Goal: Check status: Check status

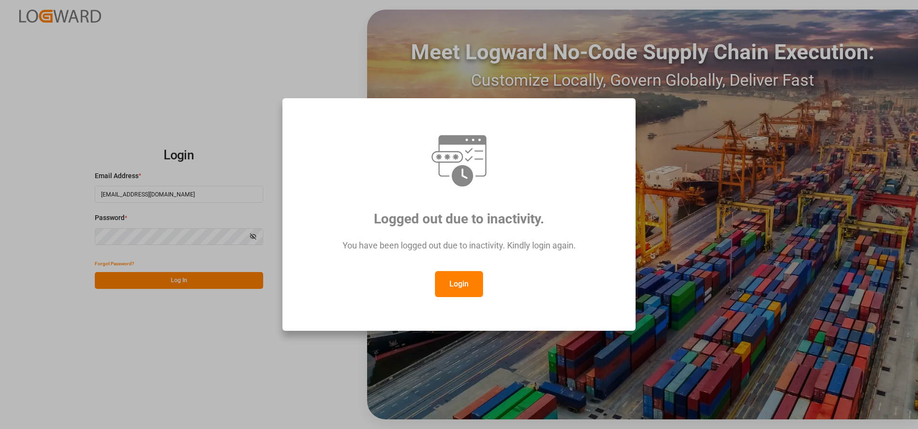
click at [451, 274] on button "Login" at bounding box center [459, 284] width 48 height 26
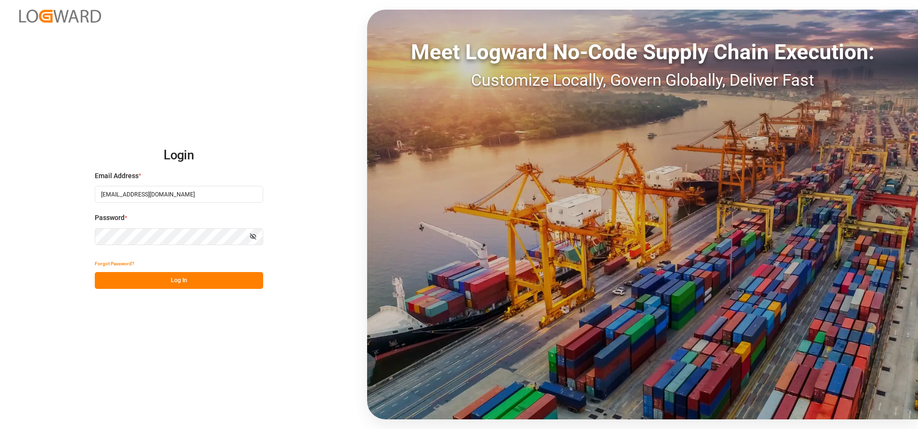
click at [219, 285] on button "Log In" at bounding box center [179, 280] width 168 height 17
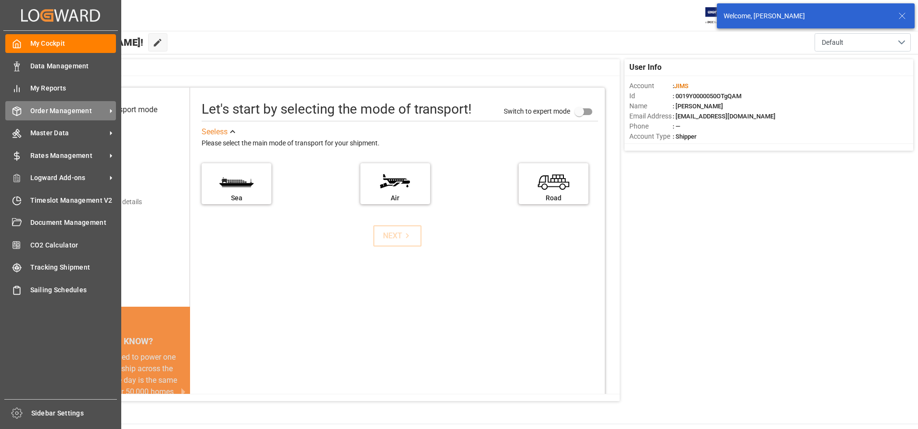
click at [42, 114] on span "Order Management" at bounding box center [68, 111] width 76 height 10
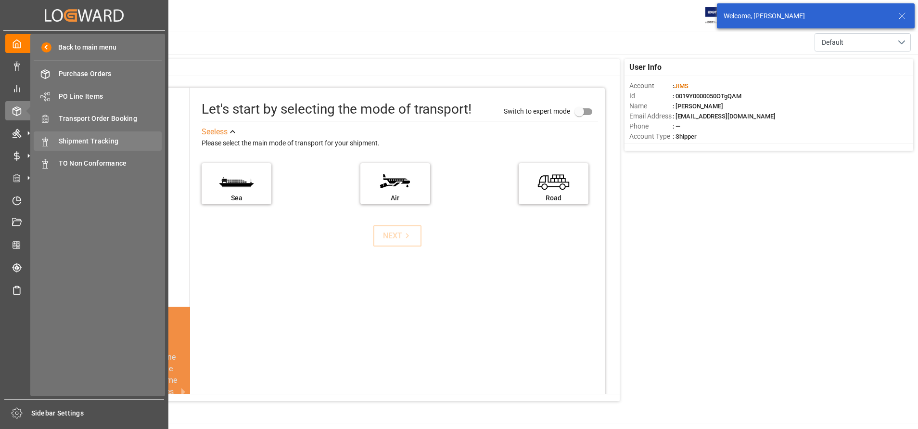
click at [76, 145] on span "Shipment Tracking" at bounding box center [110, 141] width 103 height 10
